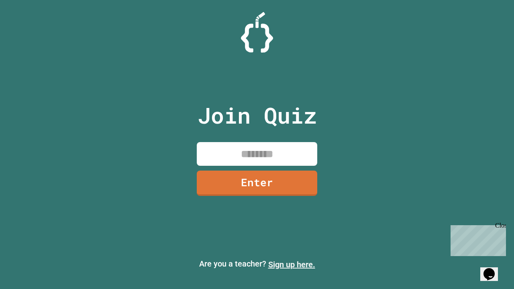
click at [292, 265] on link "Sign up here." at bounding box center [291, 265] width 47 height 10
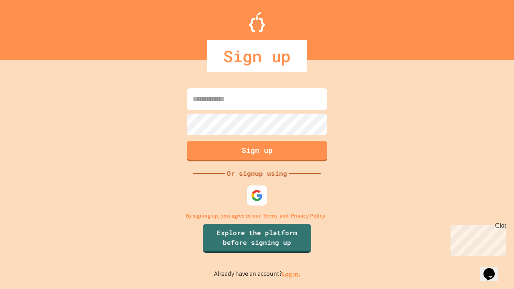
click at [292, 274] on link "Log in." at bounding box center [291, 274] width 18 height 8
